Goal: Transaction & Acquisition: Purchase product/service

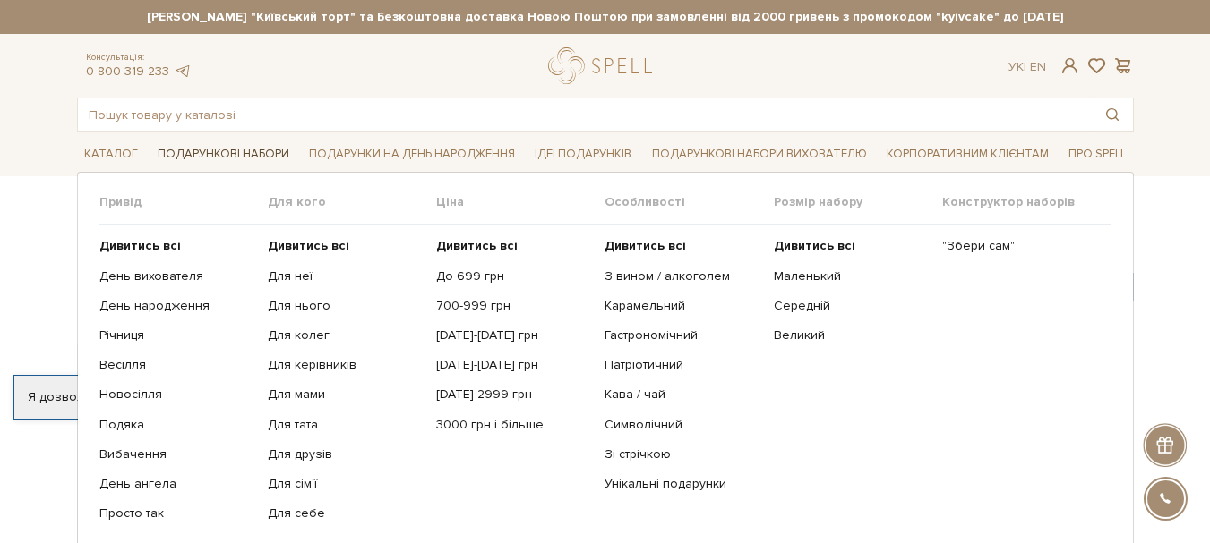
click at [191, 141] on link "Подарункові набори" at bounding box center [223, 155] width 146 height 28
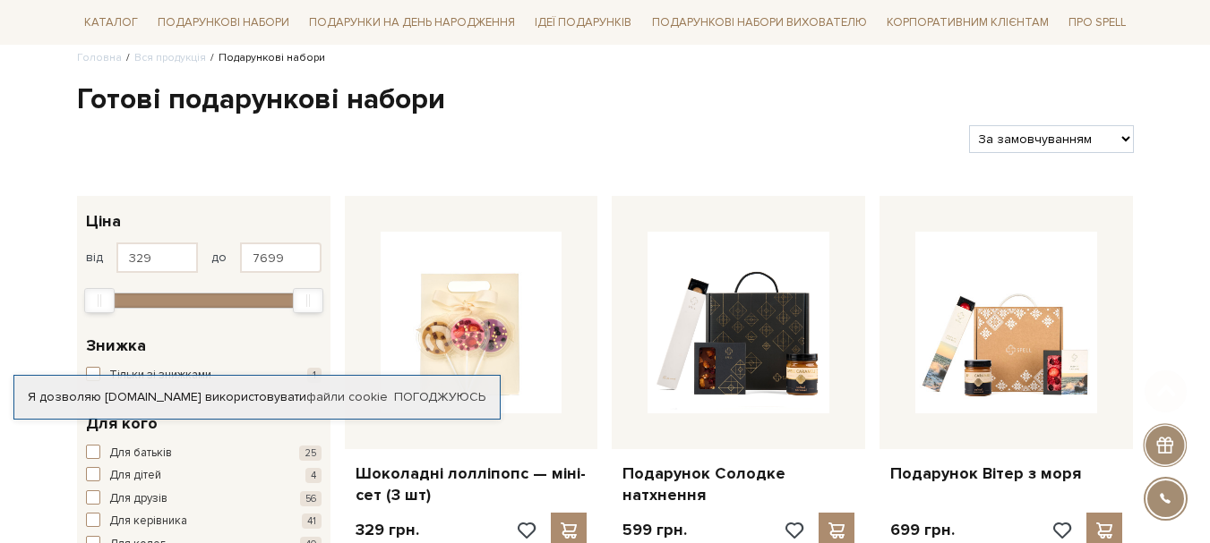
scroll to position [179, 0]
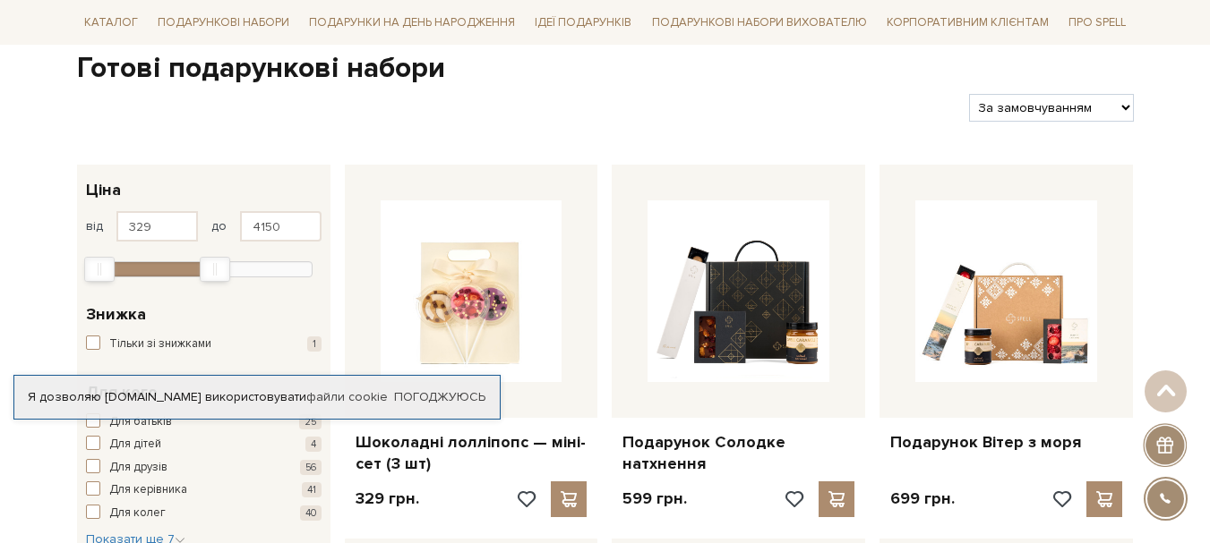
type input "4120"
drag, startPoint x: 304, startPoint y: 275, endPoint x: 198, endPoint y: 295, distance: 107.6
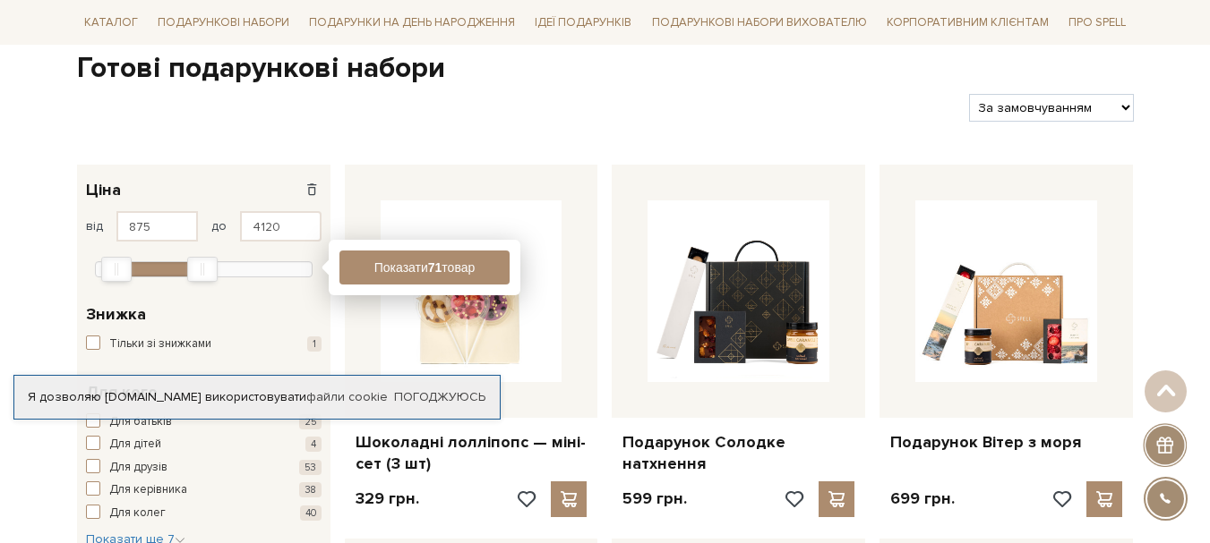
type input "845"
drag, startPoint x: 102, startPoint y: 271, endPoint x: 117, endPoint y: 269, distance: 15.5
click at [117, 269] on div "Min" at bounding box center [114, 269] width 29 height 23
type input "2846"
drag, startPoint x: 203, startPoint y: 274, endPoint x: 166, endPoint y: 282, distance: 38.5
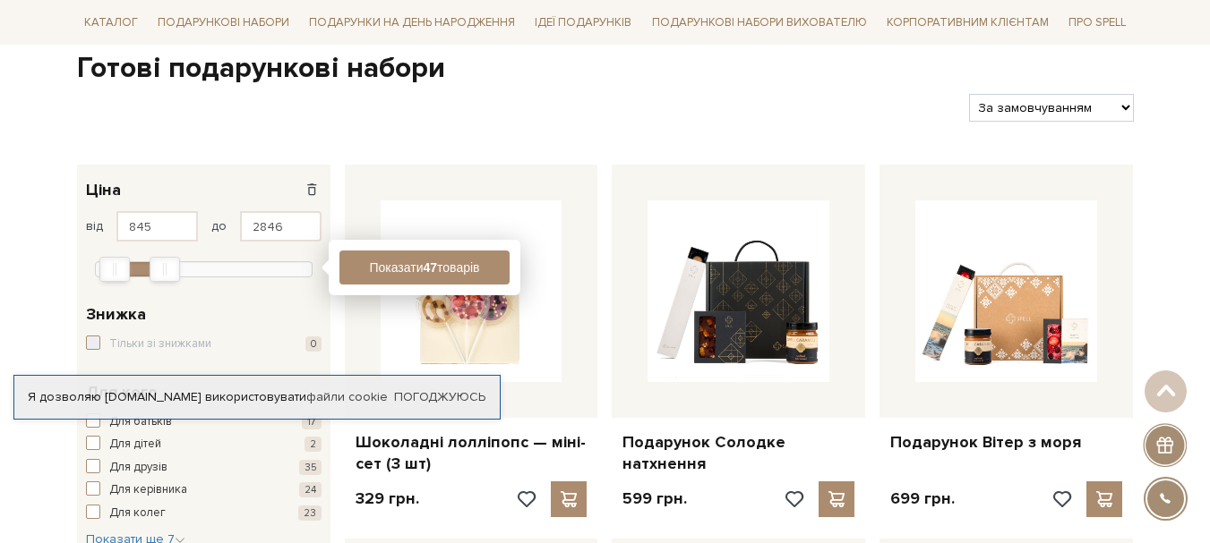
click at [166, 282] on div "845 - 2,8 тис. грн. Ціна від 845 до 2846 329 2 тис. 4 тис. 6 тис. 8 тис. Показа…" at bounding box center [203, 227] width 253 height 124
click at [475, 267] on button "Показати 43 товари" at bounding box center [424, 268] width 170 height 34
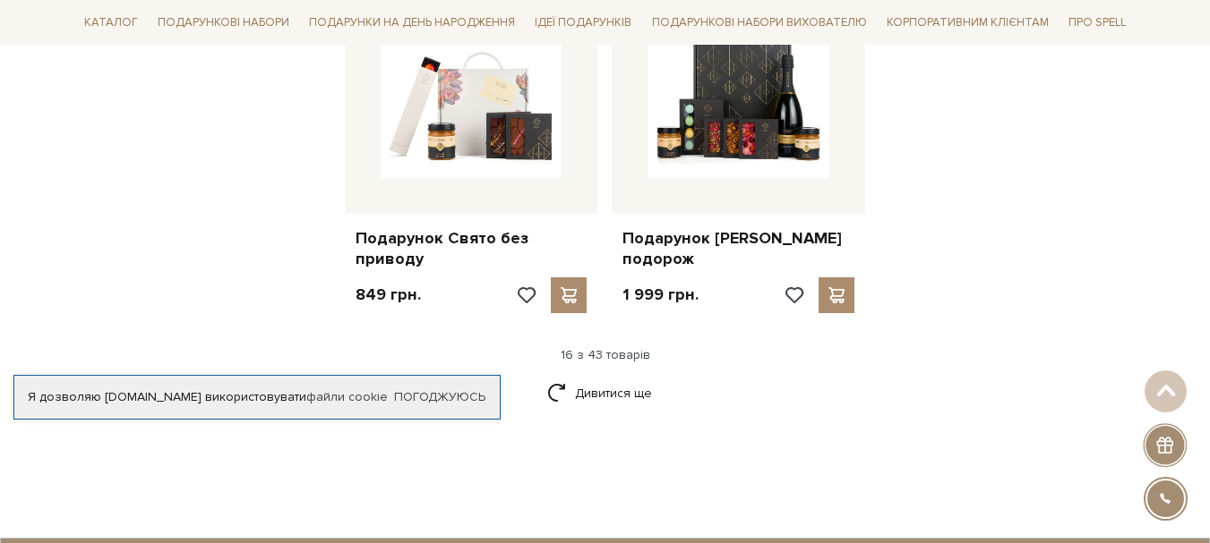
scroll to position [2238, 0]
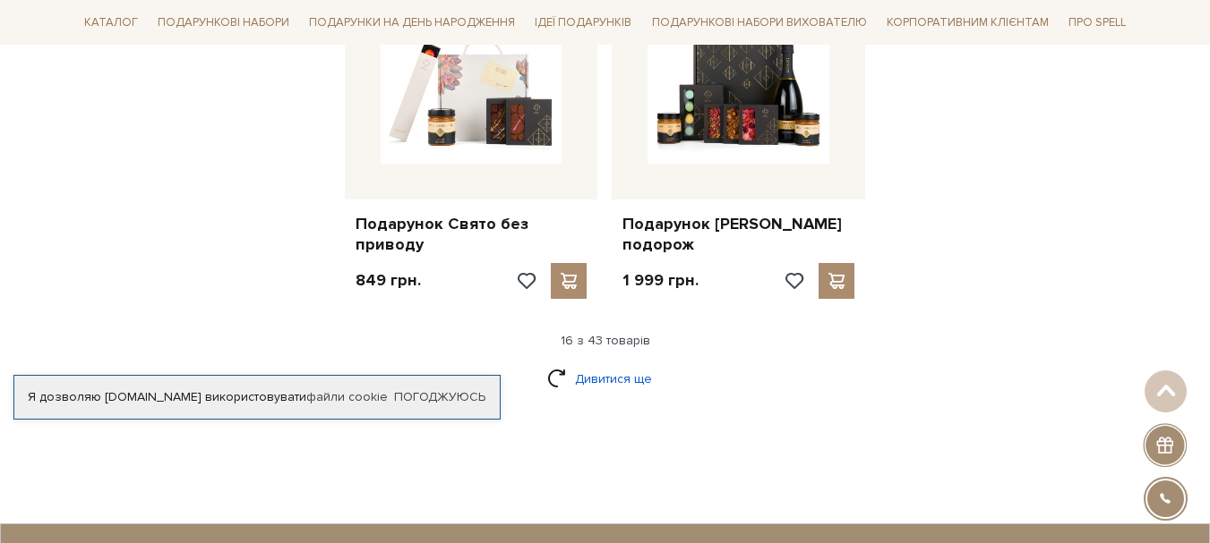
click at [560, 378] on link "Дивитися ще" at bounding box center [605, 379] width 116 height 31
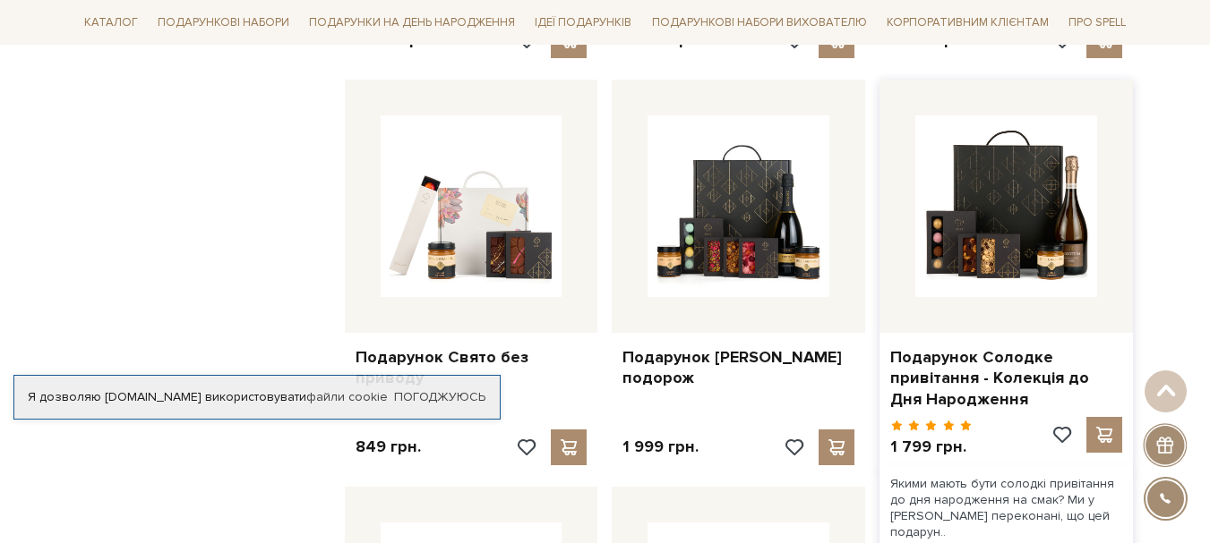
scroll to position [2149, 0]
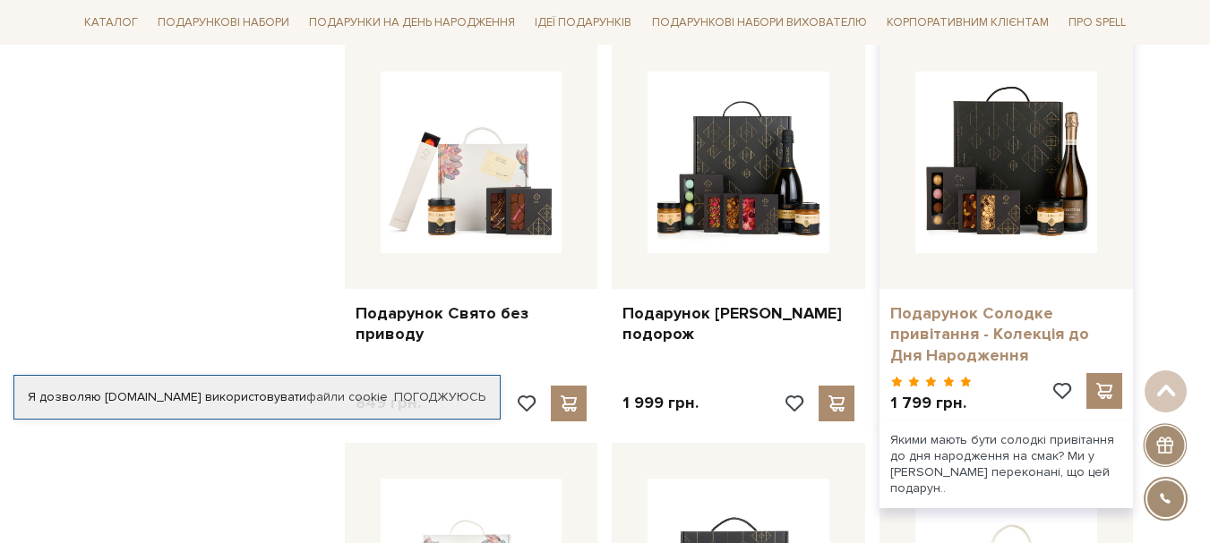
click at [1005, 328] on link "Подарунок Солодке привітання - Колекція до Дня Народження" at bounding box center [1006, 335] width 232 height 63
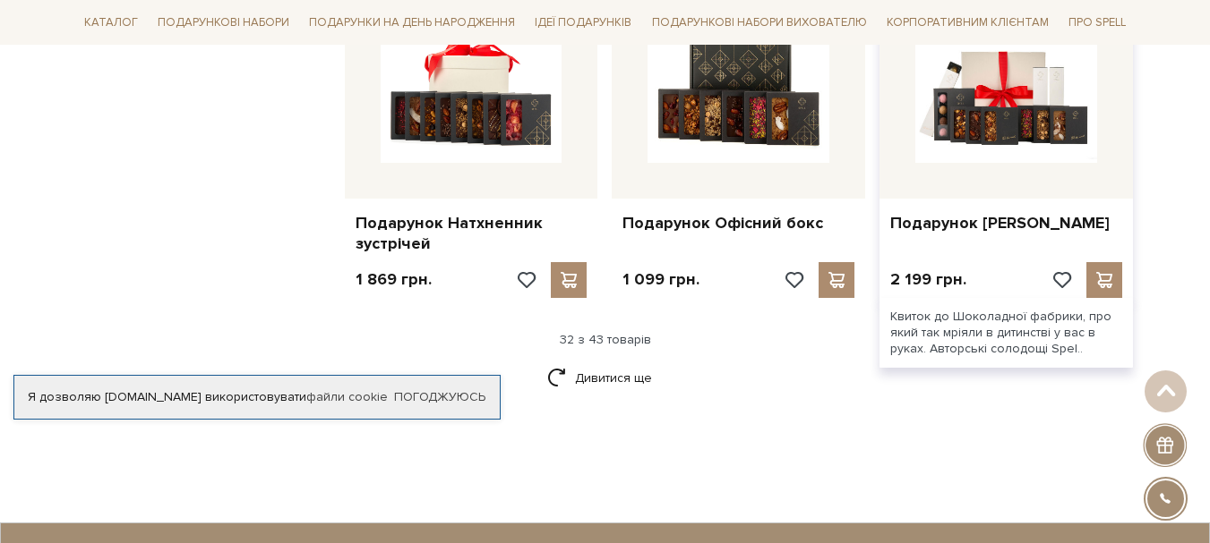
scroll to position [4298, 0]
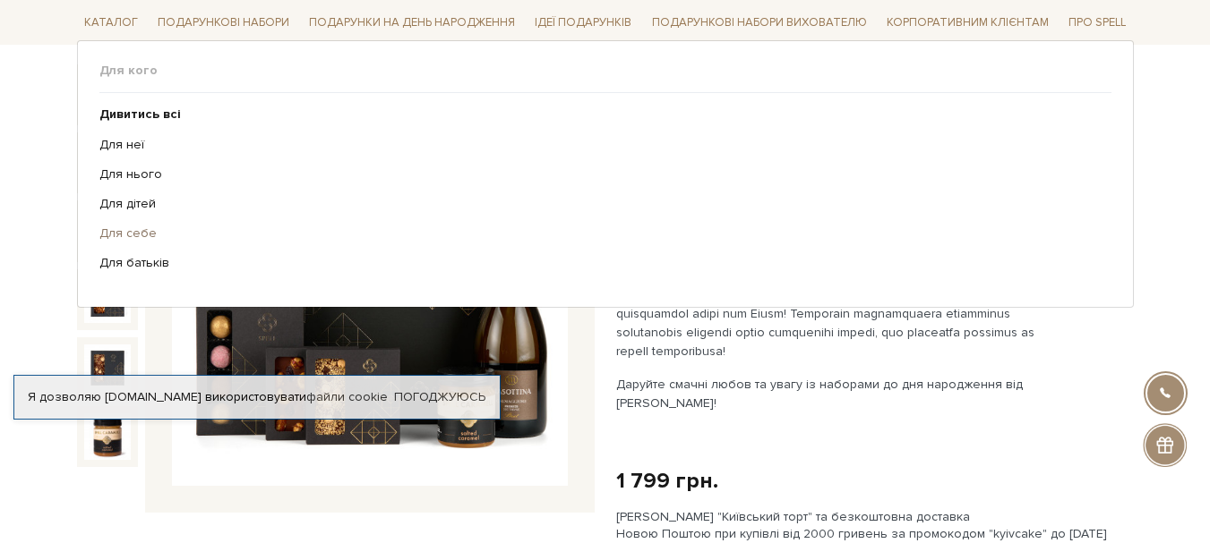
scroll to position [179, 0]
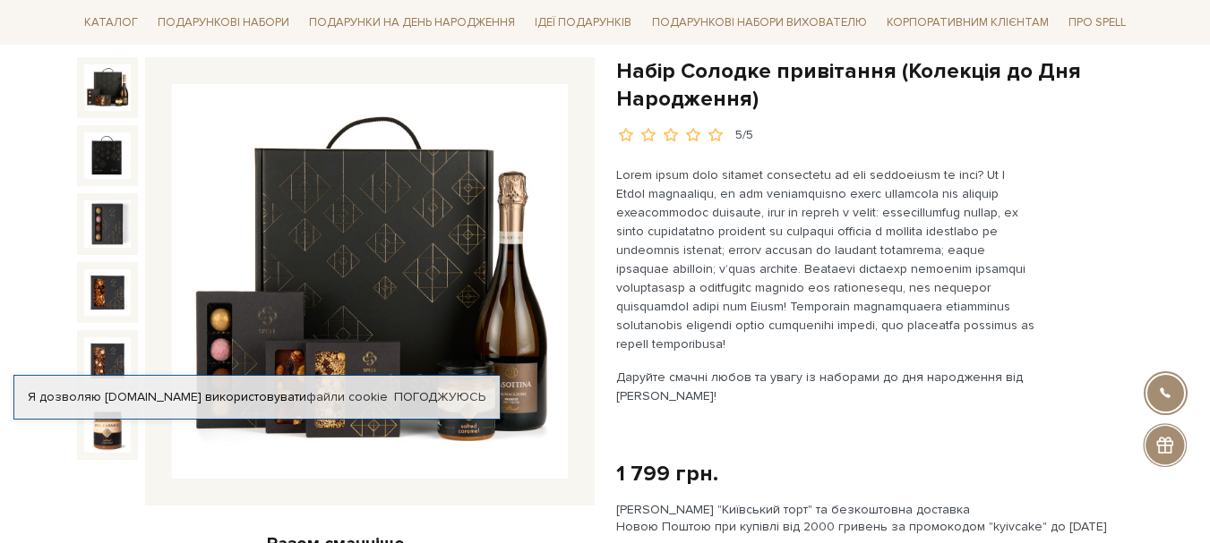
click at [1103, 294] on div "Набір Солодке привітання (Колекція до Дня Народження) 5/5 Даруйте смачні любов …" at bounding box center [875, 517] width 518 height 921
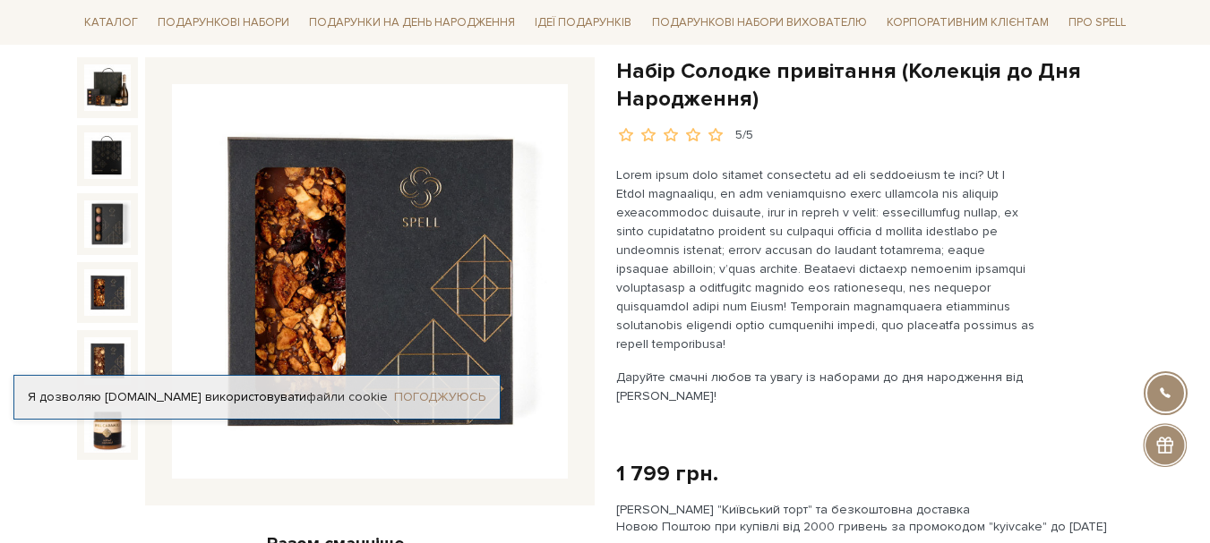
click at [422, 401] on link "Погоджуюсь" at bounding box center [439, 397] width 91 height 16
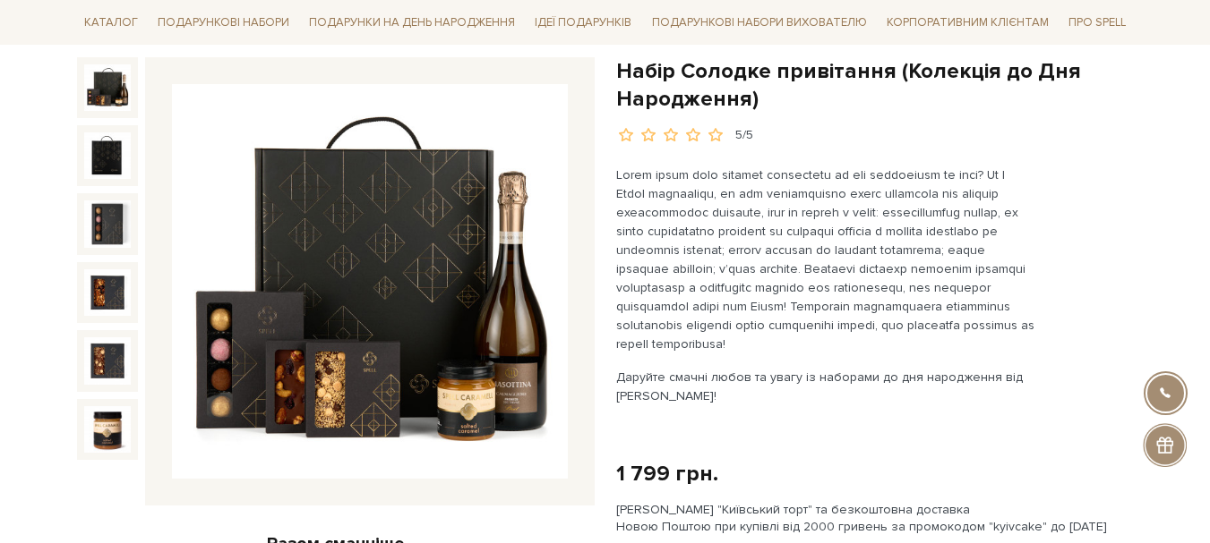
click at [111, 90] on img at bounding box center [107, 87] width 47 height 47
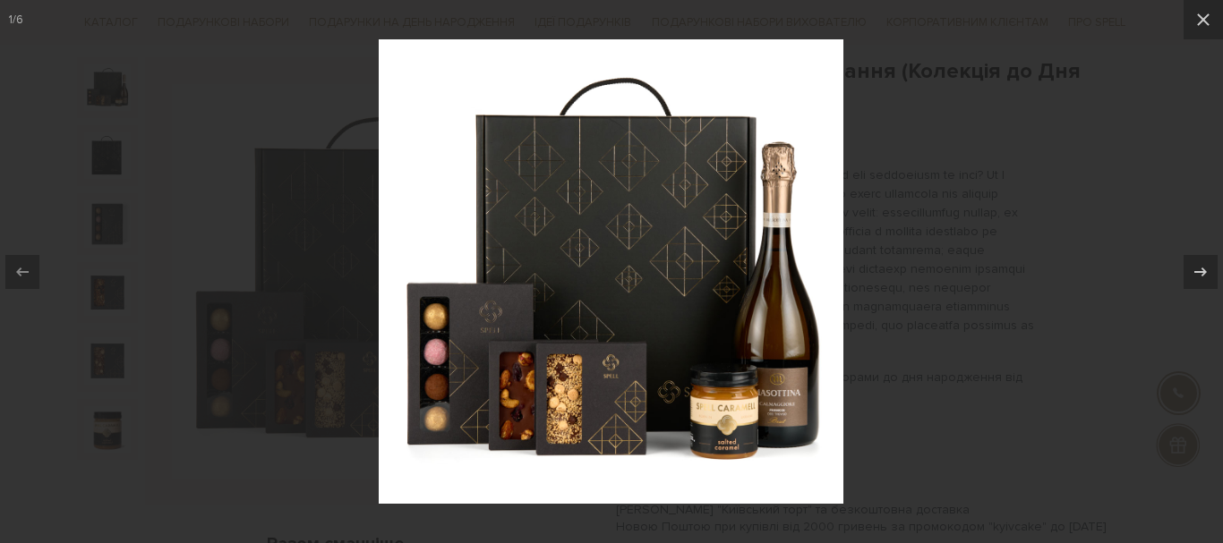
click at [1001, 164] on div at bounding box center [611, 271] width 1223 height 543
